Goal: Task Accomplishment & Management: Use online tool/utility

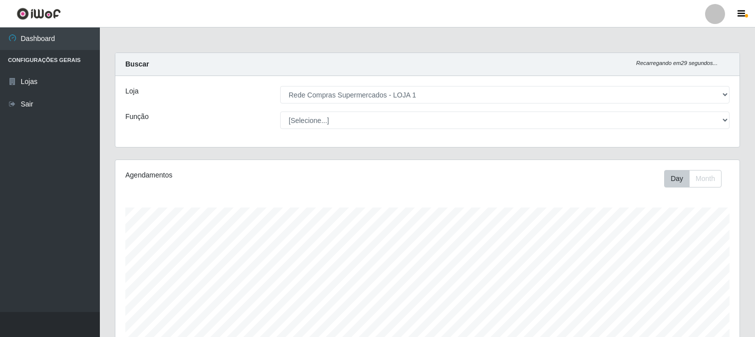
select select "158"
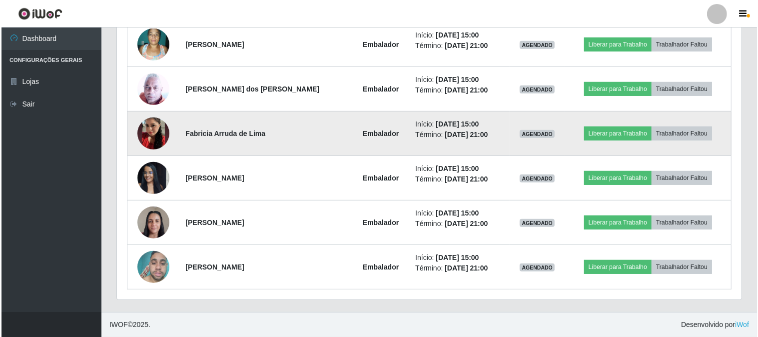
scroll to position [207, 624]
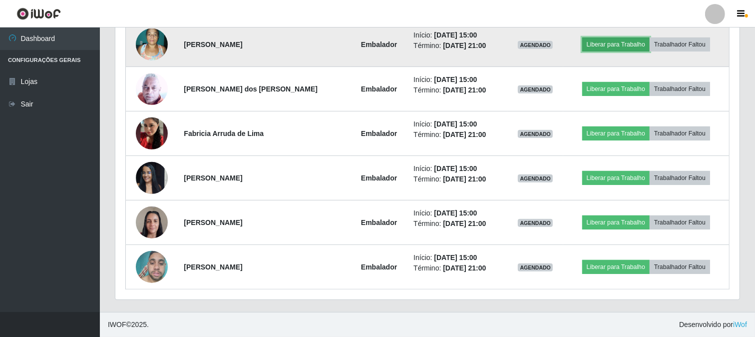
click at [606, 38] on button "Liberar para Trabalho" at bounding box center [615, 44] width 67 height 14
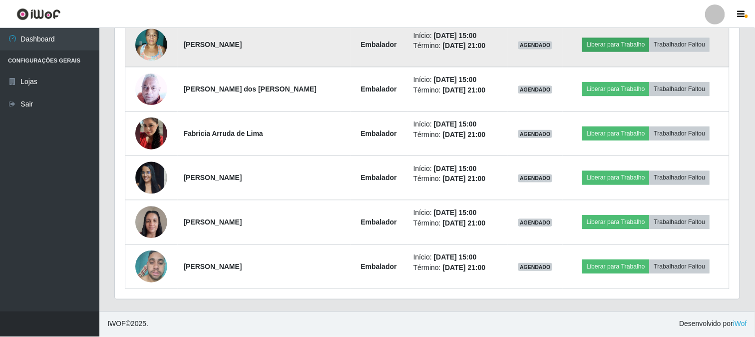
scroll to position [207, 618]
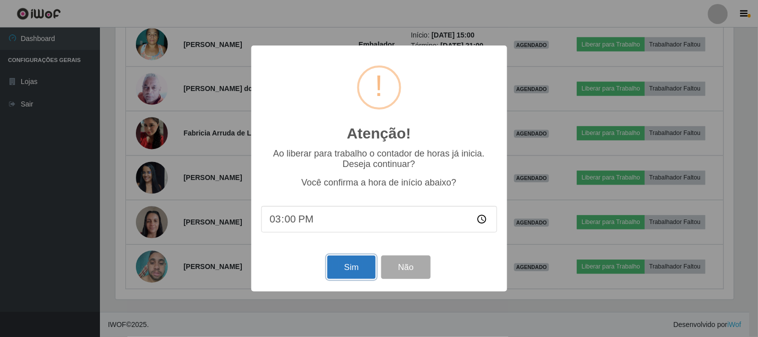
click at [352, 262] on button "Sim" at bounding box center [351, 266] width 48 height 23
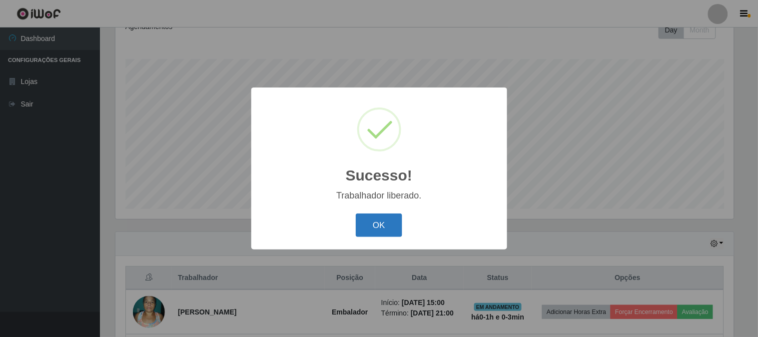
click at [375, 219] on button "OK" at bounding box center [379, 224] width 46 height 23
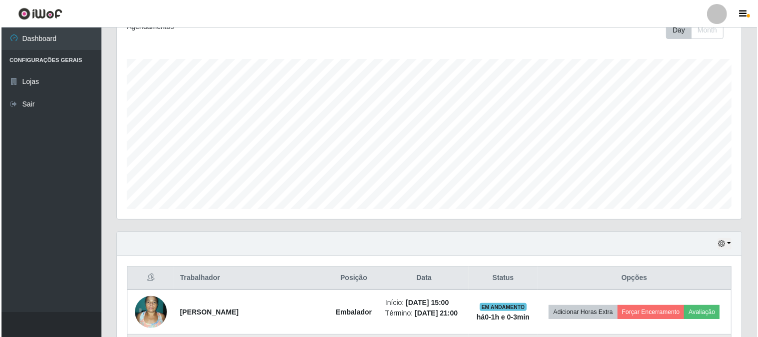
scroll to position [315, 0]
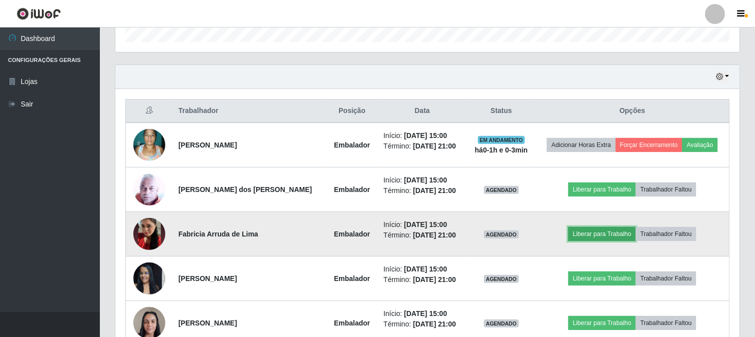
click at [587, 235] on button "Liberar para Trabalho" at bounding box center [601, 234] width 67 height 14
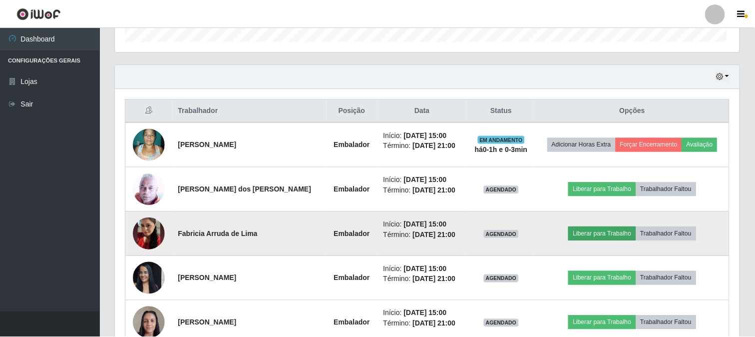
scroll to position [207, 618]
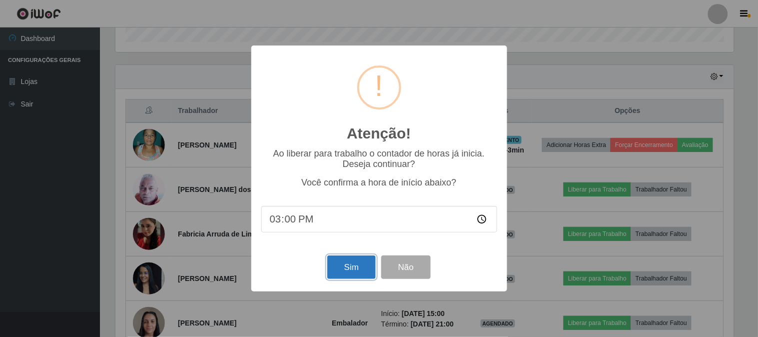
click at [355, 261] on button "Sim" at bounding box center [351, 266] width 48 height 23
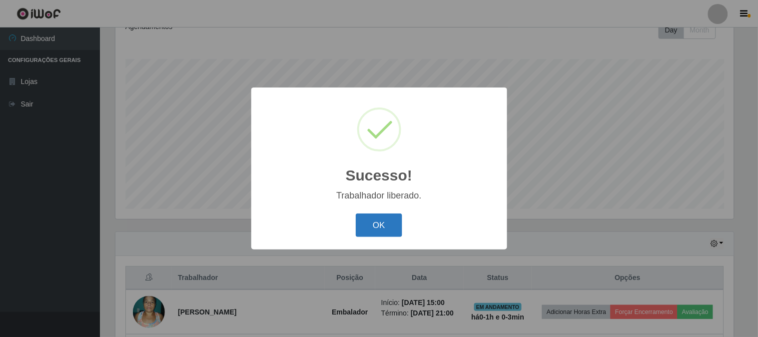
click at [380, 227] on button "OK" at bounding box center [379, 224] width 46 height 23
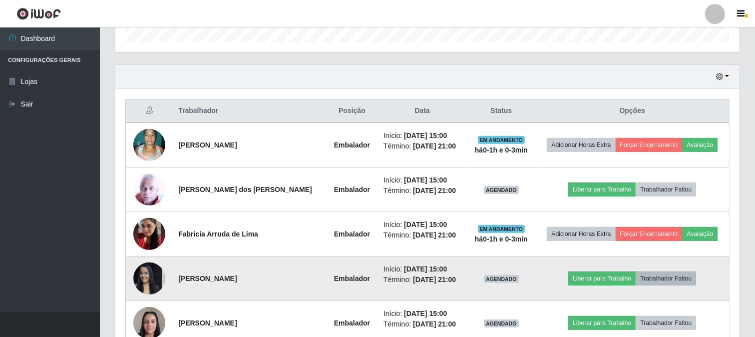
scroll to position [371, 0]
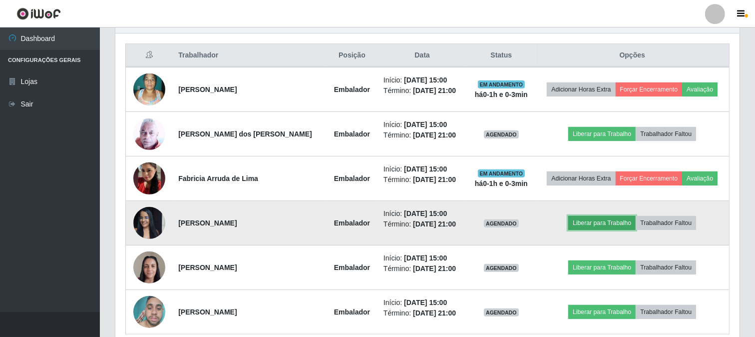
click at [595, 221] on button "Liberar para Trabalho" at bounding box center [601, 223] width 67 height 14
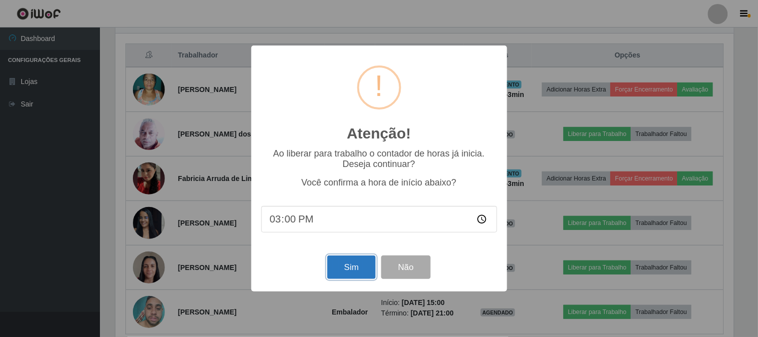
click at [355, 262] on button "Sim" at bounding box center [351, 266] width 48 height 23
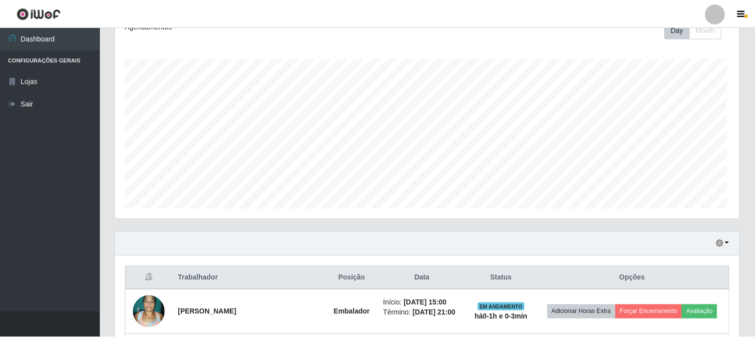
scroll to position [0, 0]
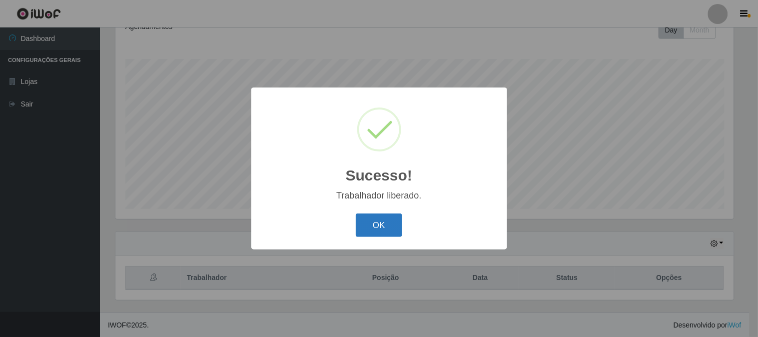
click at [385, 223] on button "OK" at bounding box center [379, 224] width 46 height 23
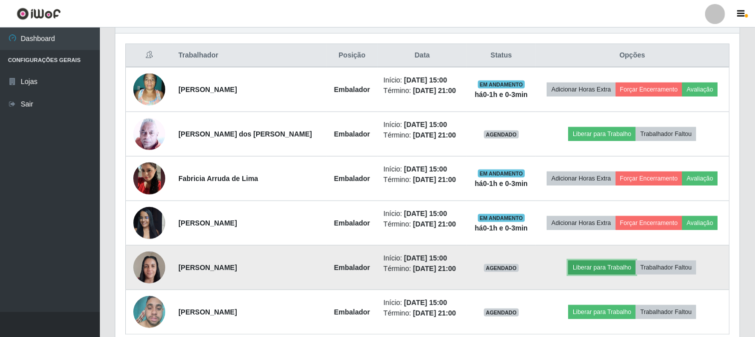
click at [609, 270] on button "Liberar para Trabalho" at bounding box center [601, 267] width 67 height 14
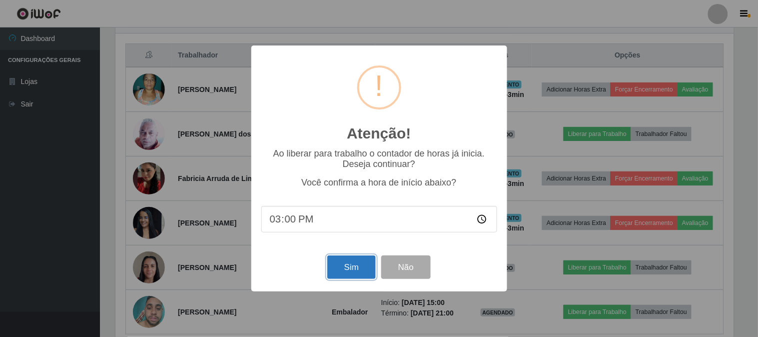
click at [348, 262] on button "Sim" at bounding box center [351, 266] width 48 height 23
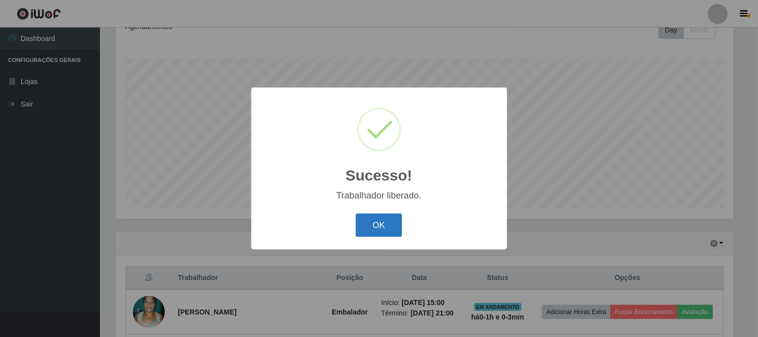
click at [395, 223] on button "OK" at bounding box center [379, 224] width 46 height 23
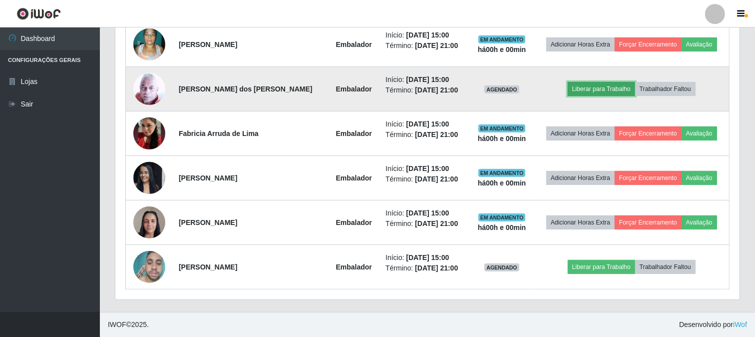
click at [596, 86] on button "Liberar para Trabalho" at bounding box center [601, 89] width 67 height 14
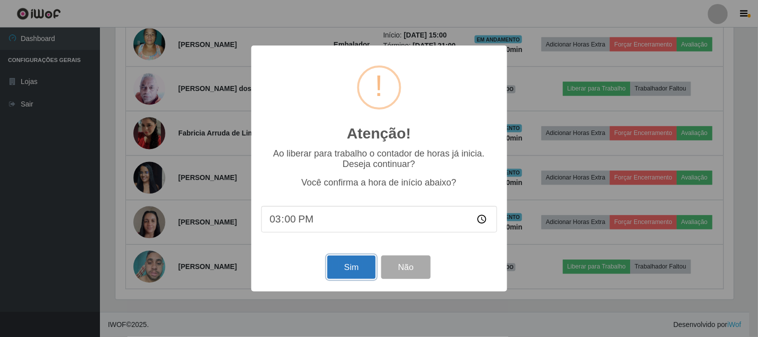
click at [341, 273] on button "Sim" at bounding box center [351, 266] width 48 height 23
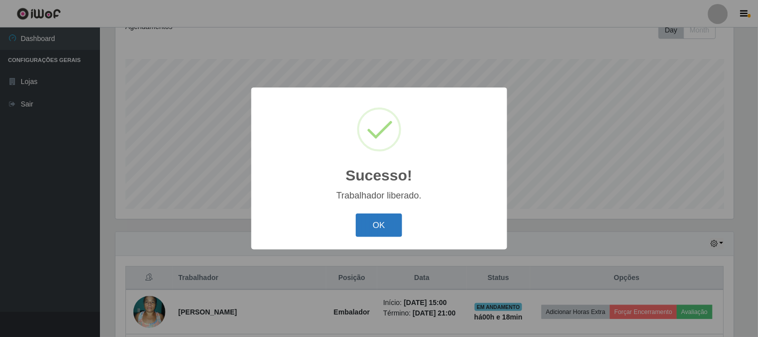
click at [380, 224] on button "OK" at bounding box center [379, 224] width 46 height 23
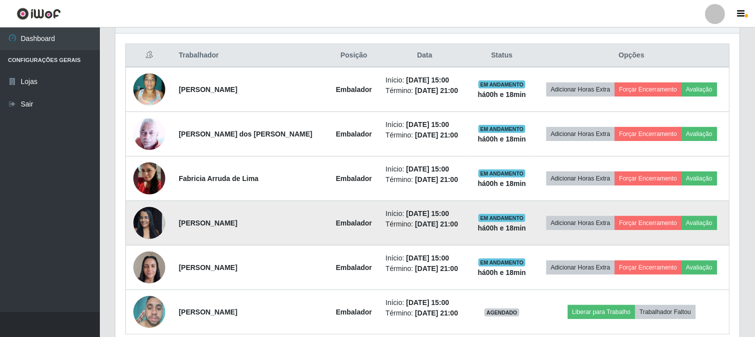
scroll to position [416, 0]
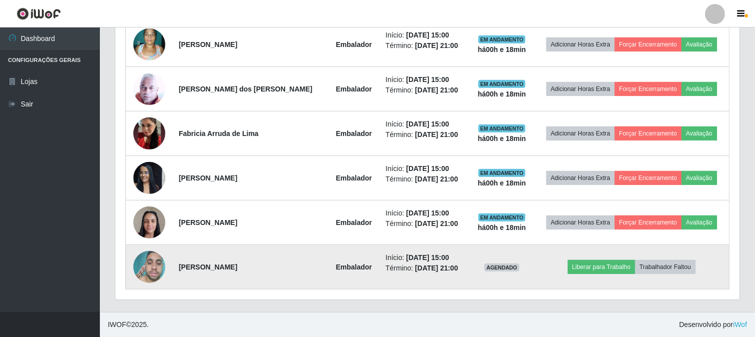
click at [577, 258] on td "Liberar para Trabalho Trabalhador Faltou" at bounding box center [631, 267] width 195 height 44
click at [578, 267] on button "Liberar para Trabalho" at bounding box center [601, 267] width 67 height 14
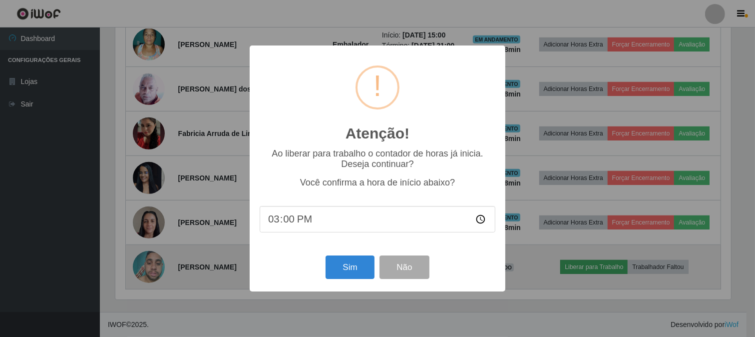
scroll to position [207, 618]
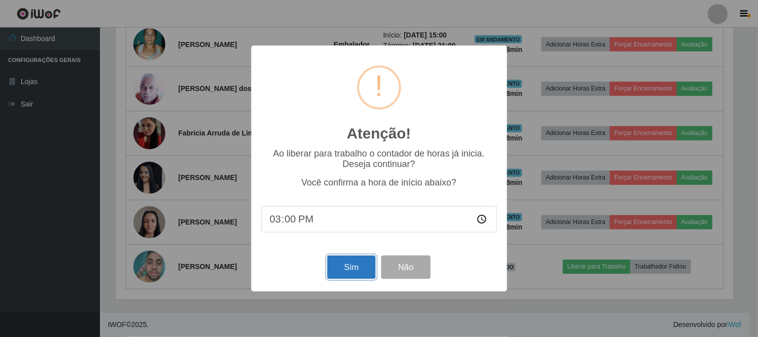
click at [345, 273] on button "Sim" at bounding box center [351, 266] width 48 height 23
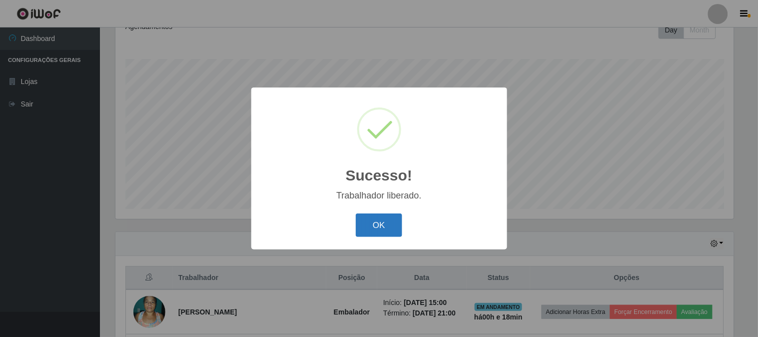
click at [372, 218] on button "OK" at bounding box center [379, 224] width 46 height 23
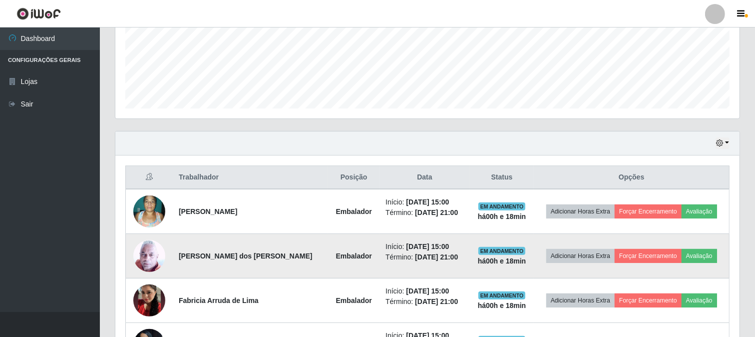
scroll to position [193, 0]
